Goal: Task Accomplishment & Management: Manage account settings

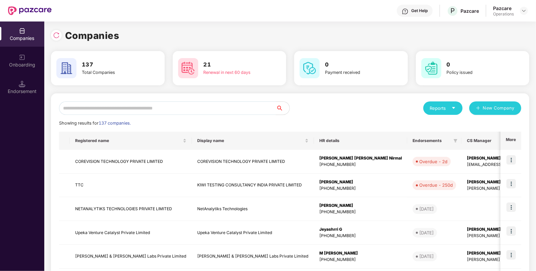
click at [148, 102] on input "text" at bounding box center [167, 107] width 217 height 13
click at [148, 102] on input "*" at bounding box center [167, 107] width 217 height 13
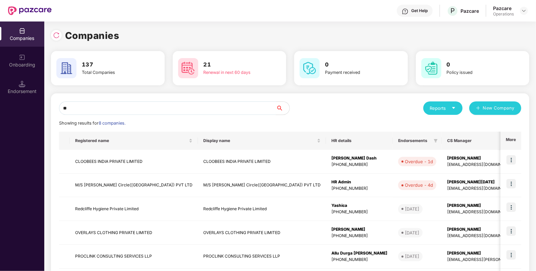
type input "*"
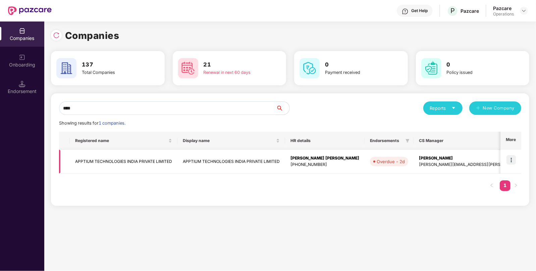
type input "****"
click at [515, 159] on img at bounding box center [511, 159] width 9 height 9
click at [511, 163] on img at bounding box center [511, 159] width 9 height 9
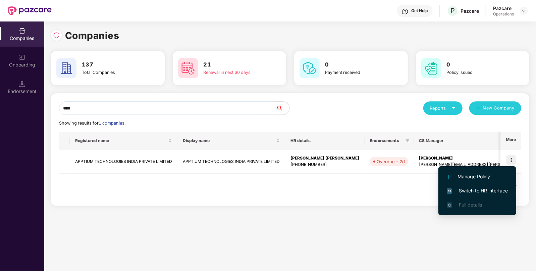
click at [470, 188] on span "Switch to HR interface" at bounding box center [477, 190] width 61 height 7
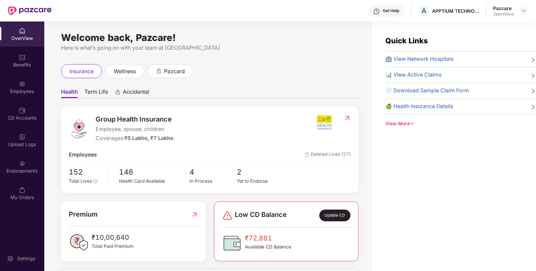
click at [19, 176] on div "Endorsements" at bounding box center [22, 166] width 44 height 25
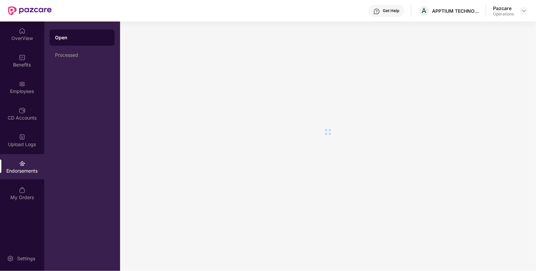
click at [19, 176] on div "Endorsements" at bounding box center [22, 166] width 44 height 25
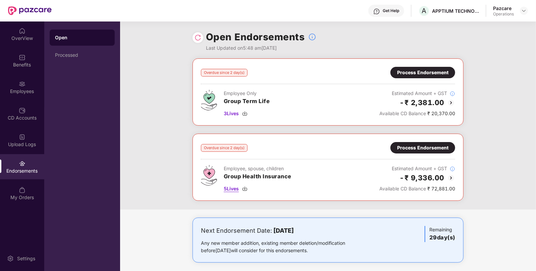
click at [246, 187] on img at bounding box center [244, 188] width 5 height 5
click at [415, 147] on div "Process Endorsement" at bounding box center [422, 147] width 51 height 7
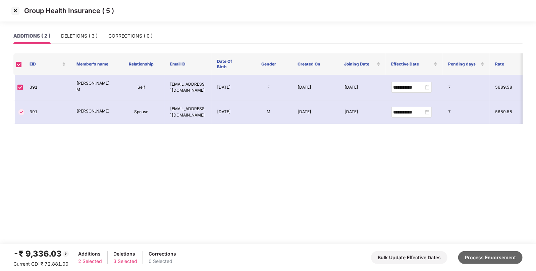
click at [492, 255] on button "Process Endorsement" at bounding box center [490, 257] width 64 height 13
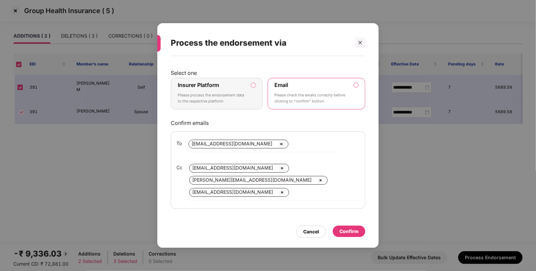
click at [254, 88] on label "Insurer Platform Please process the endorsement data to the respective platform" at bounding box center [217, 94] width 92 height 32
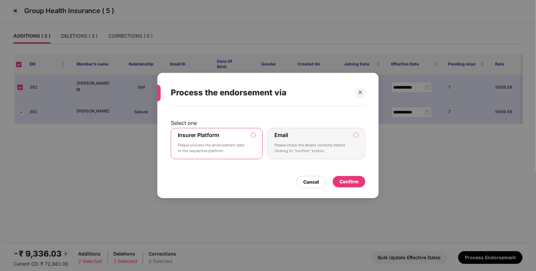
click at [348, 186] on div "Confirm" at bounding box center [349, 181] width 33 height 11
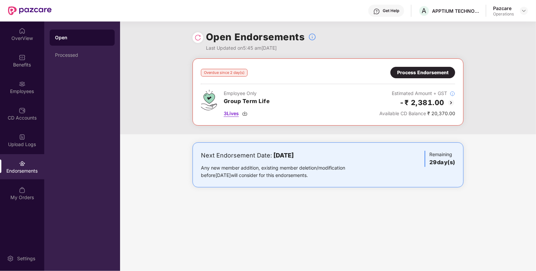
click at [248, 111] on img at bounding box center [244, 113] width 5 height 5
click at [17, 62] on div "Benefits" at bounding box center [22, 64] width 44 height 7
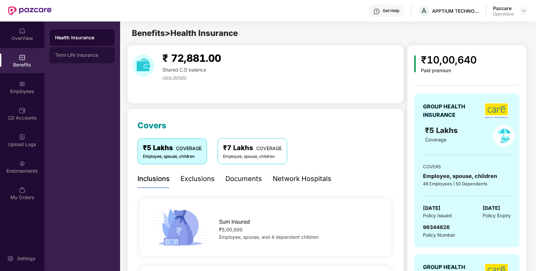
click at [93, 60] on div "Term Life Insurance" at bounding box center [82, 55] width 65 height 16
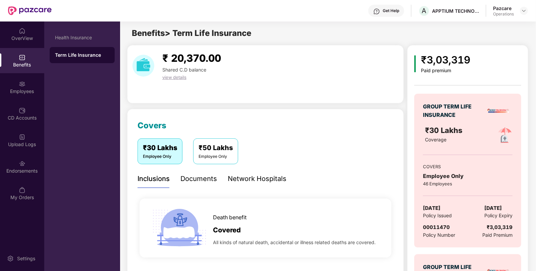
click at [436, 227] on span "00011470" at bounding box center [436, 227] width 27 height 6
copy span "00011470"
click at [15, 167] on div "Endorsements" at bounding box center [22, 170] width 44 height 7
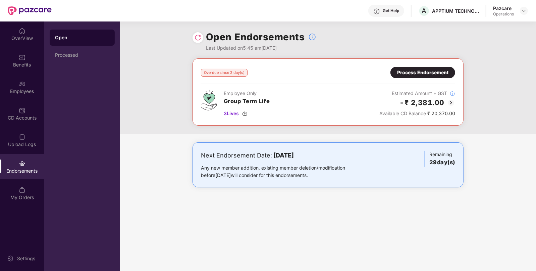
click at [409, 71] on div "Process Endorsement" at bounding box center [422, 72] width 51 height 7
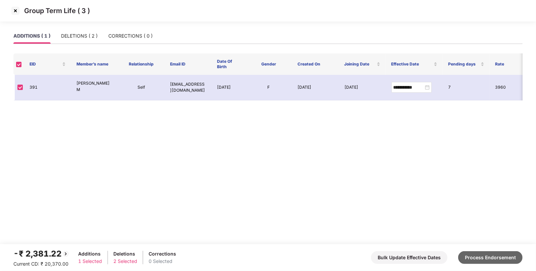
click at [494, 256] on button "Process Endorsement" at bounding box center [490, 257] width 64 height 13
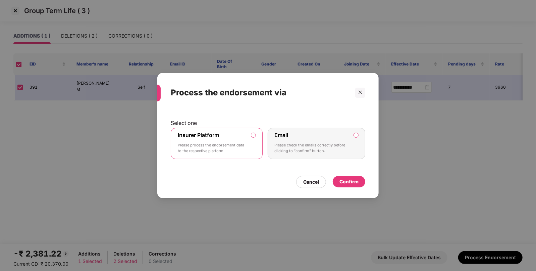
click at [352, 178] on div "Confirm" at bounding box center [349, 181] width 19 height 7
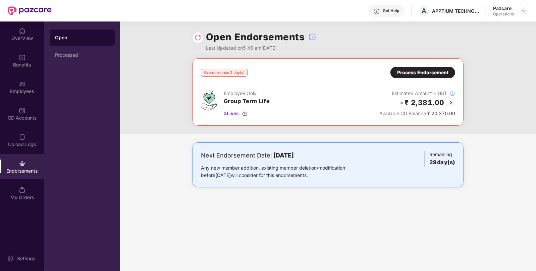
click at [200, 35] on img at bounding box center [198, 37] width 7 height 7
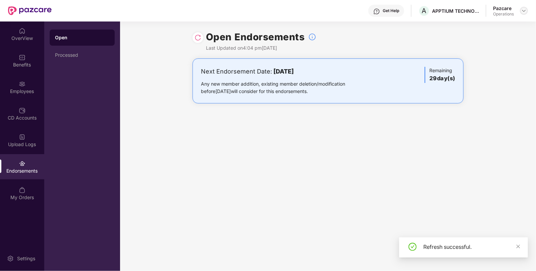
click at [525, 12] on img at bounding box center [524, 10] width 5 height 5
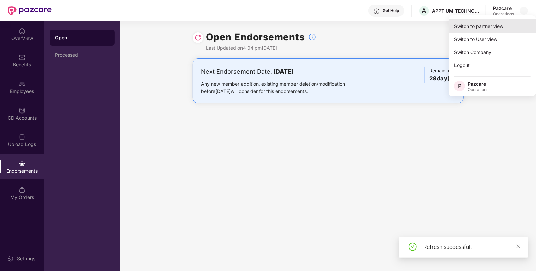
click at [486, 28] on div "Switch to partner view" at bounding box center [492, 25] width 87 height 13
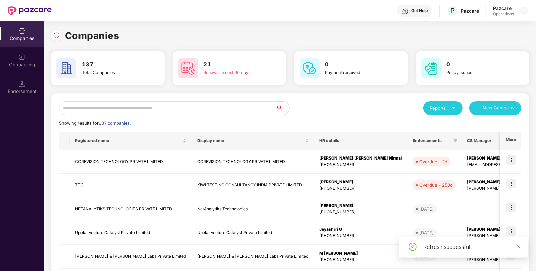
click at [213, 108] on input "text" at bounding box center [167, 107] width 217 height 13
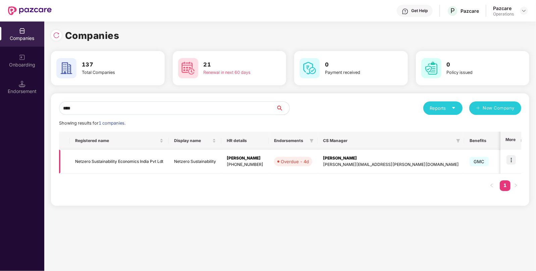
type input "****"
click at [508, 160] on img at bounding box center [511, 159] width 9 height 9
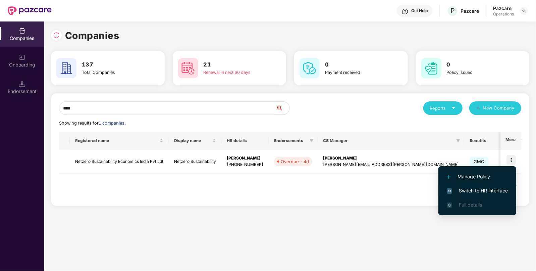
click at [472, 190] on span "Switch to HR interface" at bounding box center [477, 190] width 61 height 7
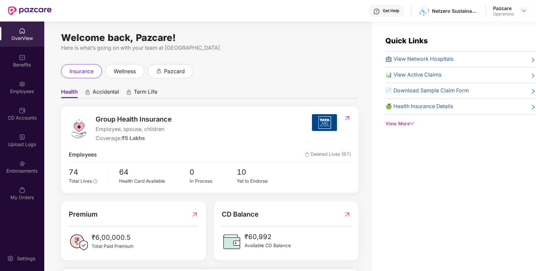
click at [26, 175] on div "Endorsements" at bounding box center [22, 166] width 44 height 25
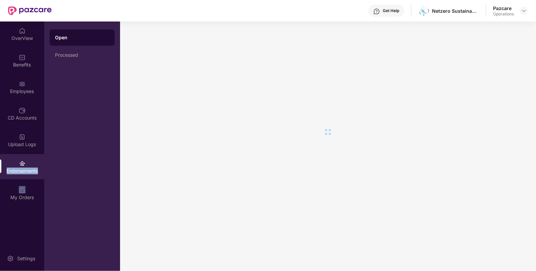
drag, startPoint x: 36, startPoint y: 176, endPoint x: 26, endPoint y: 175, distance: 10.5
click at [26, 175] on div "Endorsements" at bounding box center [22, 166] width 44 height 25
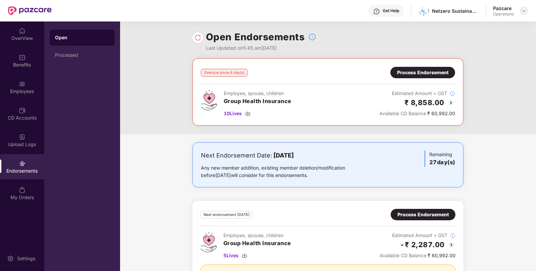
click at [521, 12] on div at bounding box center [524, 11] width 8 height 8
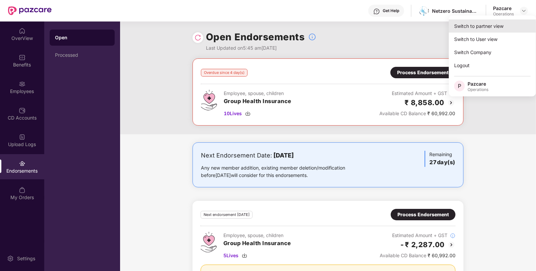
click at [494, 22] on div "Switch to partner view" at bounding box center [492, 25] width 87 height 13
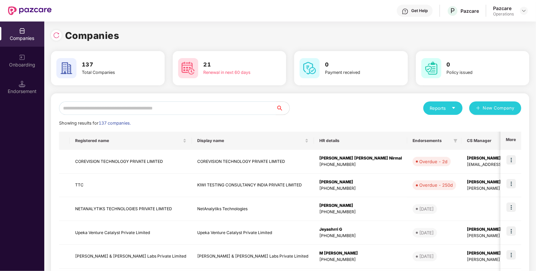
click at [158, 107] on input "text" at bounding box center [167, 107] width 217 height 13
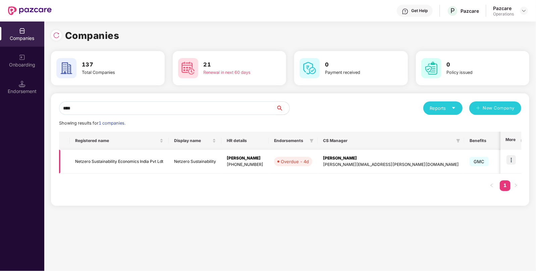
type input "****"
click at [140, 166] on td "Netzero Sustainability Economics India Pvt Ldt" at bounding box center [119, 162] width 99 height 24
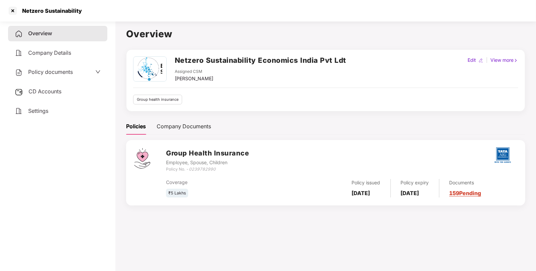
click at [47, 95] on span "CD Accounts" at bounding box center [45, 91] width 33 height 7
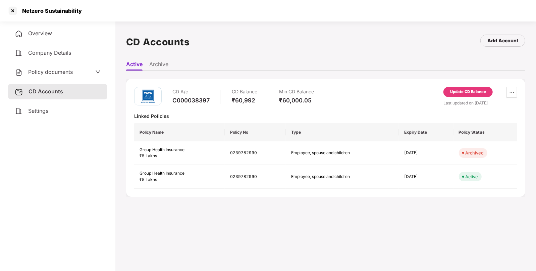
click at [461, 93] on div "Update CD Balance" at bounding box center [468, 92] width 36 height 6
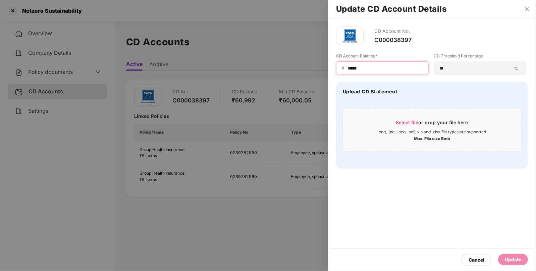
drag, startPoint x: 386, startPoint y: 67, endPoint x: 240, endPoint y: 62, distance: 146.4
click at [240, 62] on div "Update CD Account Details CD Account No. C000038397 CD Account Balance* ₹ *****…" at bounding box center [268, 135] width 536 height 271
type input "*****"
click at [504, 258] on div "Update" at bounding box center [513, 259] width 30 height 11
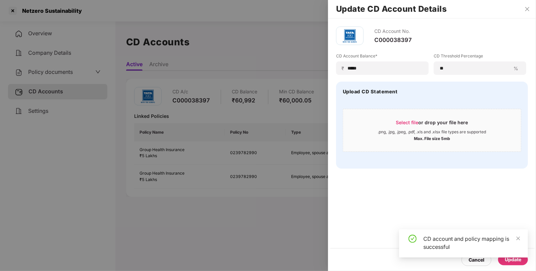
click at [33, 12] on div at bounding box center [268, 135] width 536 height 271
click at [33, 12] on div "Netzero Sustainability" at bounding box center [50, 10] width 64 height 7
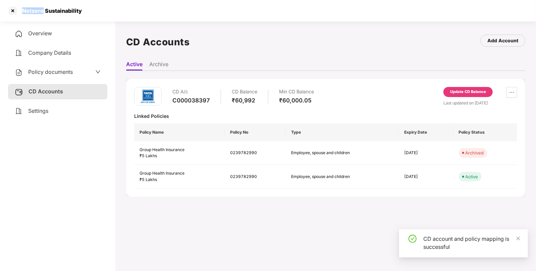
copy div "Netzero"
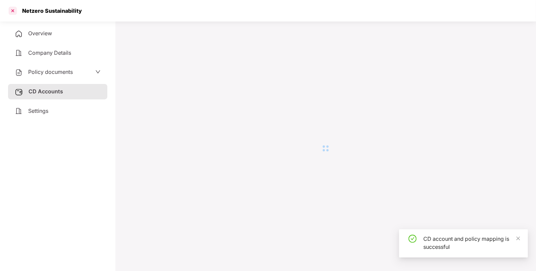
click at [10, 10] on div at bounding box center [12, 10] width 11 height 11
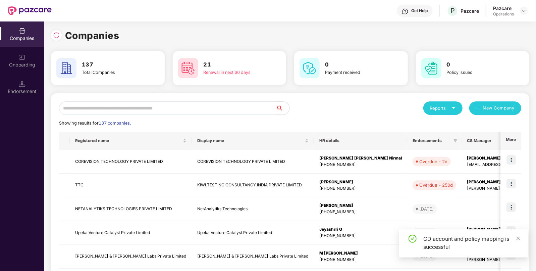
paste input "*******"
click at [162, 102] on input "*******" at bounding box center [167, 107] width 217 height 13
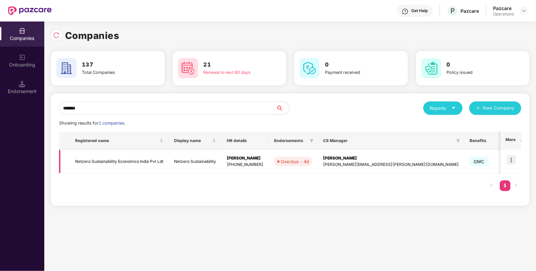
type input "*******"
click at [514, 163] on img at bounding box center [511, 159] width 9 height 9
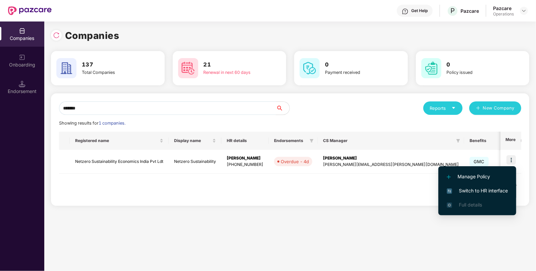
click at [465, 192] on span "Switch to HR interface" at bounding box center [477, 190] width 61 height 7
